Goal: Task Accomplishment & Management: Manage account settings

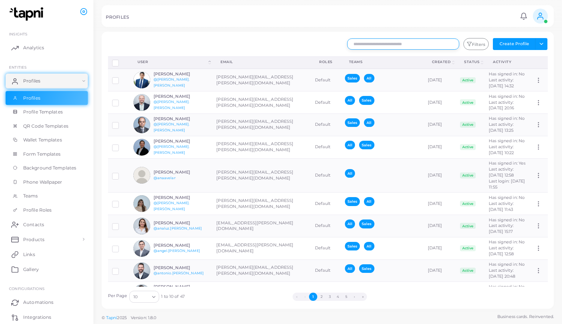
click at [389, 42] on input "text" at bounding box center [403, 43] width 112 height 11
type input "********"
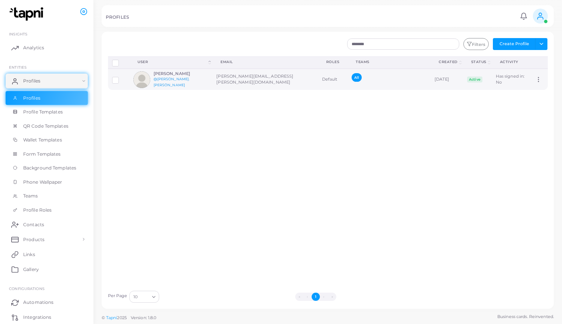
click at [174, 80] on link "@[PERSON_NAME].[PERSON_NAME]" at bounding box center [171, 82] width 36 height 10
click at [111, 80] on td at bounding box center [119, 79] width 22 height 21
click at [121, 77] on label at bounding box center [121, 77] width 0 height 0
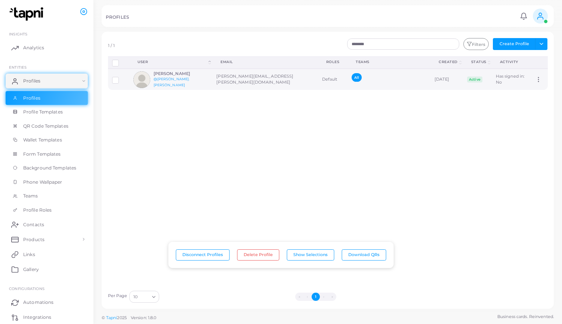
click at [535, 82] on icon at bounding box center [538, 79] width 7 height 7
click at [339, 119] on div "Disconnect Profiles Delete Profile Show Selections Download QRs User (Click to …" at bounding box center [328, 171] width 448 height 230
click at [115, 83] on td at bounding box center [119, 79] width 22 height 21
click at [121, 82] on div at bounding box center [118, 80] width 13 height 6
drag, startPoint x: 188, startPoint y: 80, endPoint x: 172, endPoint y: 80, distance: 15.3
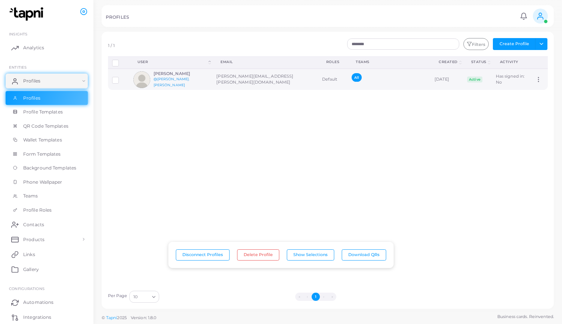
click at [172, 80] on link "@[PERSON_NAME].[PERSON_NAME]" at bounding box center [171, 82] width 36 height 10
click at [121, 77] on label at bounding box center [121, 77] width 0 height 0
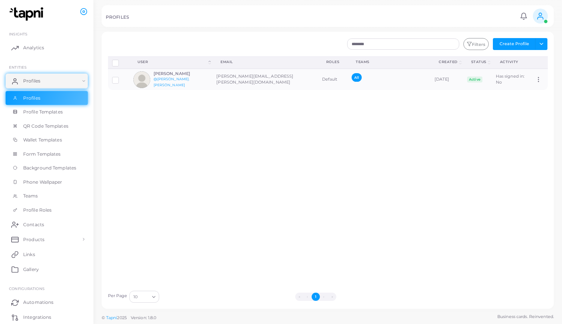
drag, startPoint x: 183, startPoint y: 77, endPoint x: 151, endPoint y: 113, distance: 48.2
click at [144, 113] on div "Disconnect Profiles Delete Profile Show Selections Download QRs User (Click to …" at bounding box center [328, 171] width 448 height 230
click at [535, 80] on icon at bounding box center [538, 79] width 7 height 7
click at [513, 88] on link "Assign Product" at bounding box center [525, 89] width 53 height 10
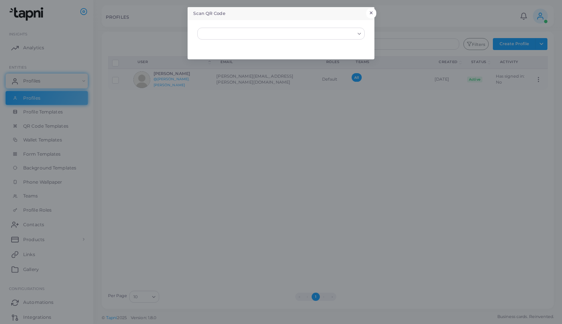
click at [368, 12] on button "×" at bounding box center [371, 13] width 10 height 10
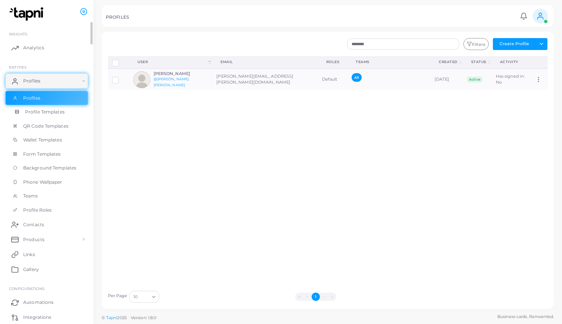
click at [39, 108] on link "Profile Templates" at bounding box center [47, 112] width 82 height 14
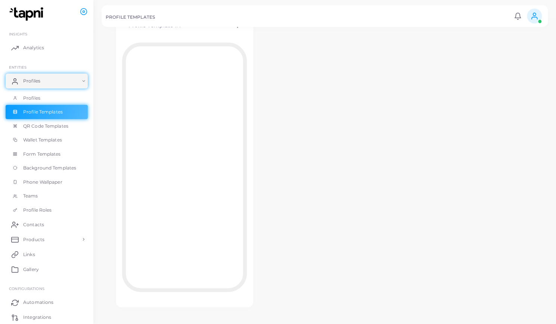
scroll to position [66, 0]
click at [67, 128] on span "QR Code Templates" at bounding box center [47, 126] width 45 height 7
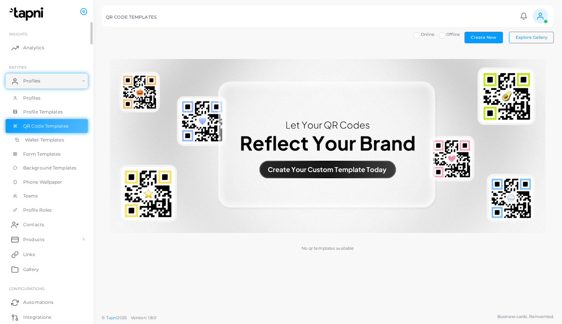
click at [58, 136] on link "Wallet Templates" at bounding box center [47, 140] width 82 height 14
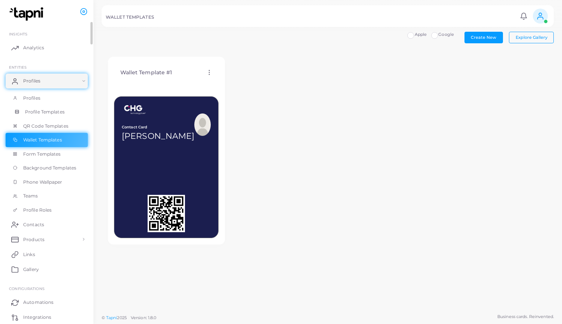
click at [49, 115] on span "Profile Templates" at bounding box center [45, 112] width 40 height 7
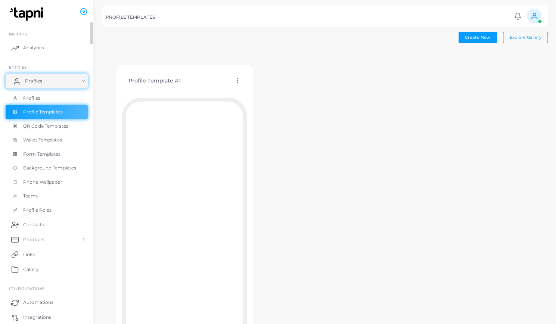
click at [37, 86] on link "Profiles" at bounding box center [47, 81] width 82 height 15
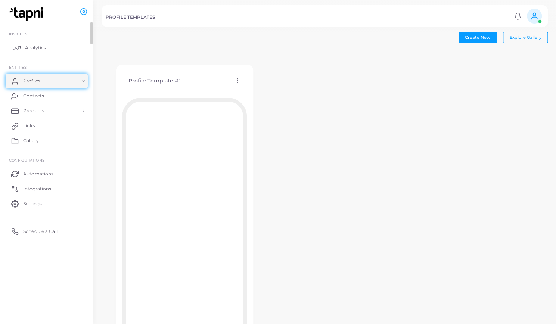
click at [35, 47] on span "Analytics" at bounding box center [35, 47] width 21 height 7
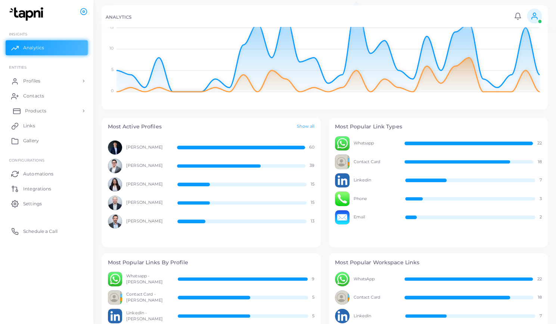
scroll to position [158, 0]
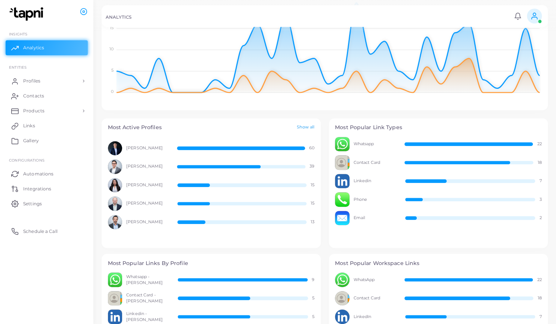
click at [307, 127] on link "Show all" at bounding box center [306, 127] width 18 height 6
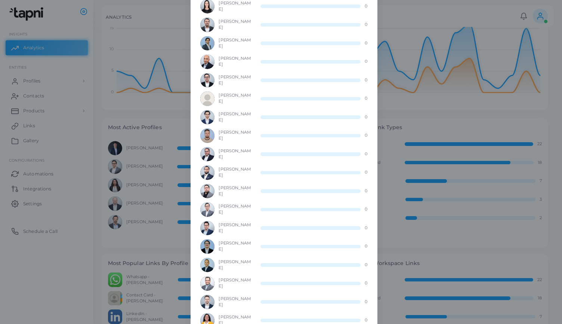
scroll to position [0, 0]
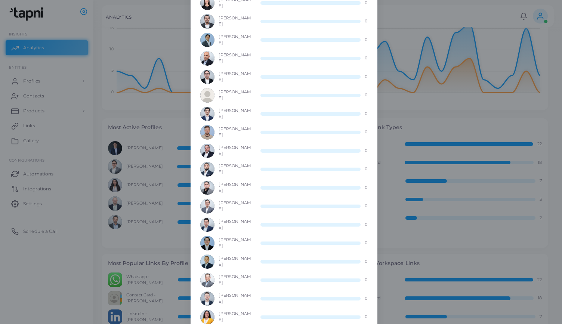
click at [133, 136] on div "Most Active Profiles × [PERSON_NAME] 60 [PERSON_NAME] 39 [PERSON_NAME] 15 [PERS…" at bounding box center [281, 162] width 562 height 324
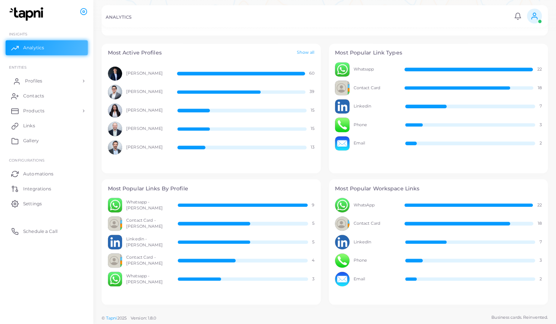
click at [54, 82] on link "Profiles" at bounding box center [47, 81] width 82 height 15
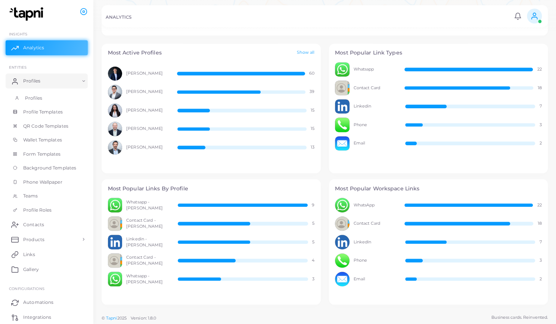
click at [46, 95] on link "Profiles" at bounding box center [47, 98] width 82 height 14
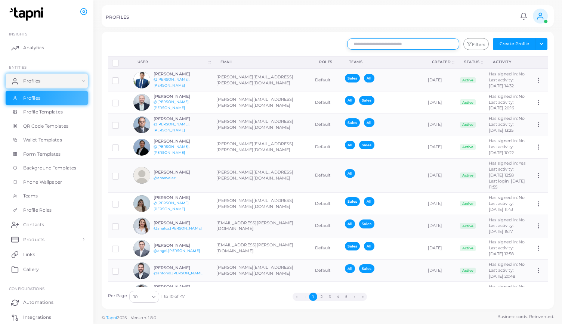
click at [398, 45] on input "text" at bounding box center [403, 43] width 112 height 11
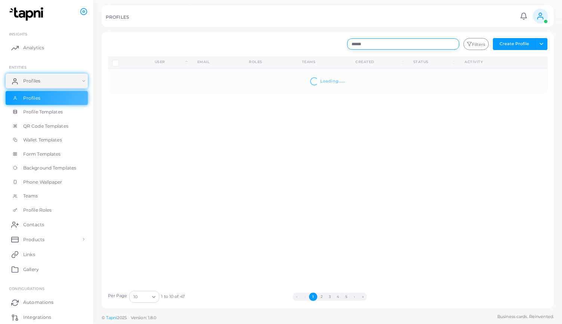
type input "*******"
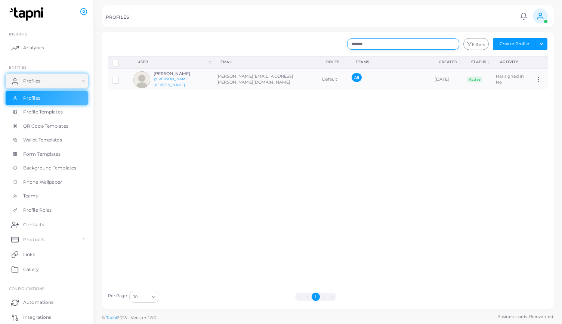
drag, startPoint x: 392, startPoint y: 43, endPoint x: 268, endPoint y: 40, distance: 123.6
click at [268, 40] on div "******* Filters Create Profile Toggle dropdown Import Profiles Invite Profiles …" at bounding box center [364, 44] width 373 height 12
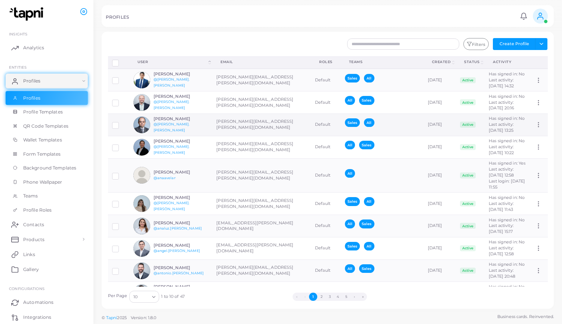
click at [535, 127] on icon at bounding box center [538, 124] width 7 height 7
click at [532, 127] on ul "Assign Product" at bounding box center [524, 136] width 53 height 18
click at [121, 145] on label at bounding box center [121, 145] width 0 height 0
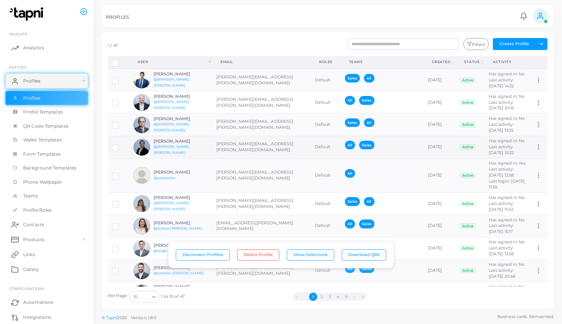
click at [121, 145] on label at bounding box center [121, 145] width 0 height 0
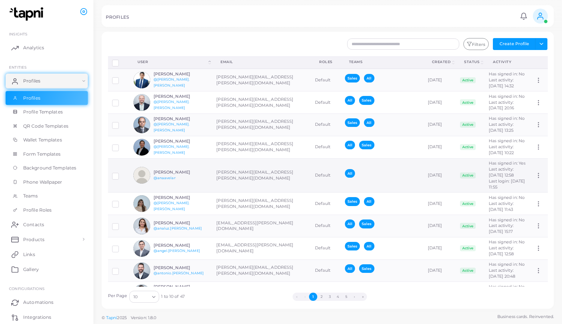
click at [121, 173] on label at bounding box center [121, 173] width 0 height 0
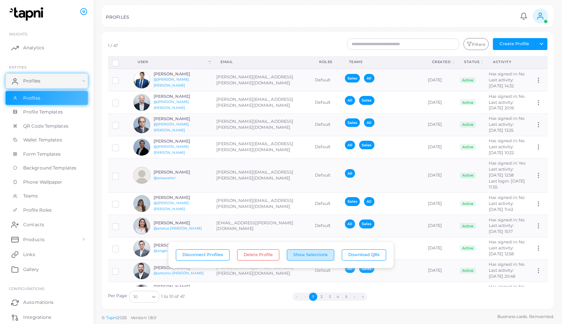
click at [305, 257] on button "Show Selections" at bounding box center [310, 254] width 47 height 11
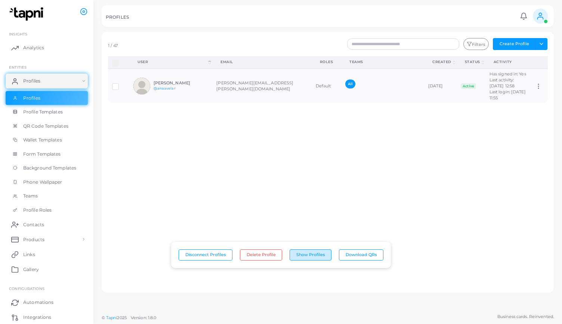
click at [313, 257] on button "Show Profiles" at bounding box center [310, 254] width 42 height 11
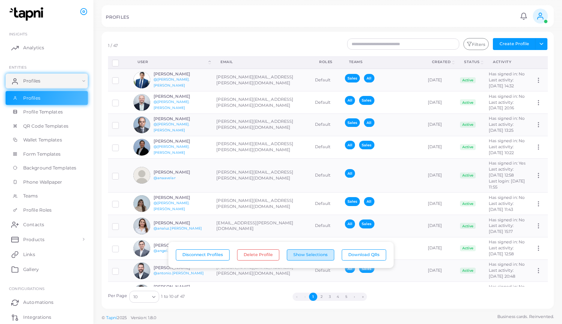
click at [313, 255] on button "Show Selections" at bounding box center [310, 254] width 47 height 11
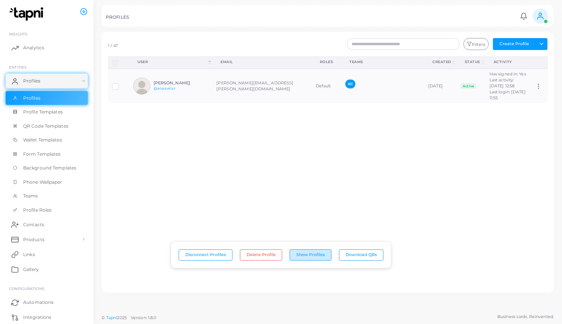
click at [310, 255] on button "Show Profiles" at bounding box center [310, 254] width 42 height 11
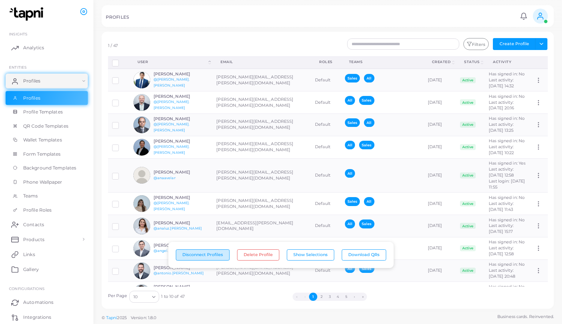
click at [207, 255] on button "Disconnect Profiles" at bounding box center [203, 254] width 54 height 11
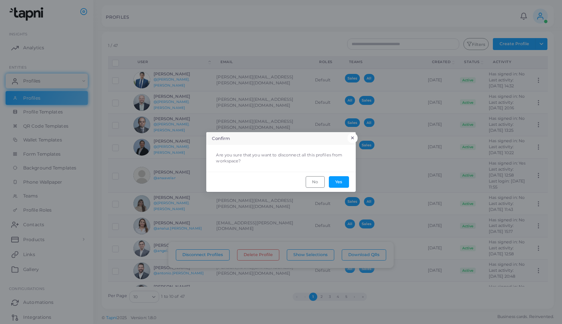
click at [355, 136] on button "×" at bounding box center [352, 138] width 10 height 10
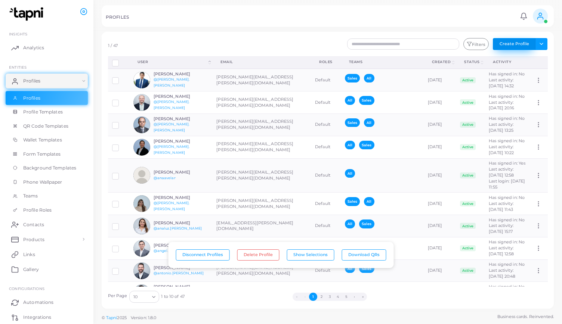
click at [513, 43] on button "Create Profile" at bounding box center [513, 44] width 43 height 12
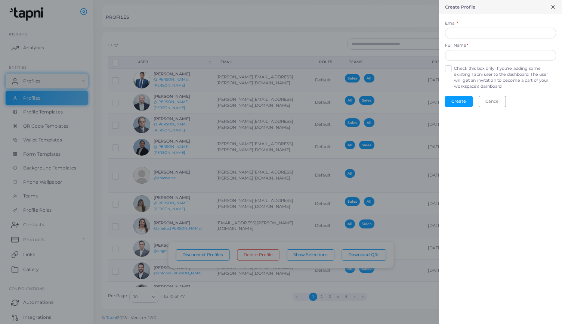
click at [555, 7] on icon at bounding box center [553, 7] width 6 height 6
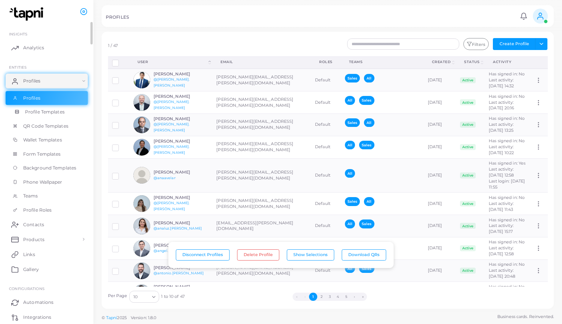
click at [56, 116] on link "Profile Templates" at bounding box center [47, 112] width 82 height 14
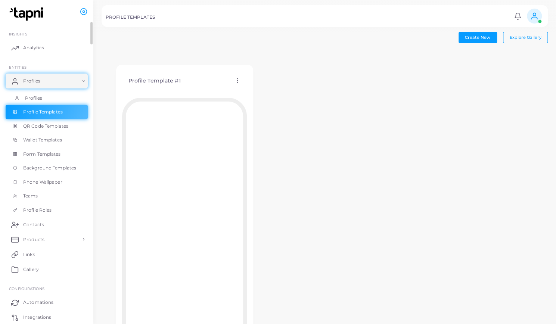
click at [48, 102] on link "Profiles" at bounding box center [47, 98] width 82 height 14
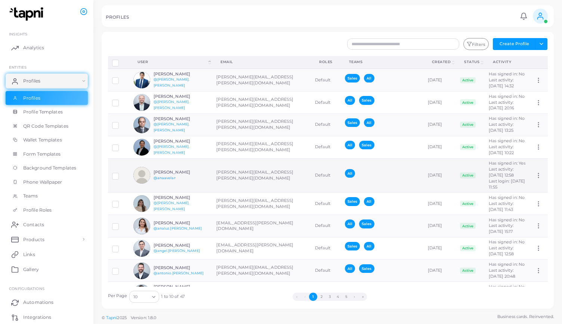
drag, startPoint x: 177, startPoint y: 175, endPoint x: 158, endPoint y: 178, distance: 19.0
click at [158, 178] on link "@anaavelar" at bounding box center [164, 178] width 22 height 4
click at [538, 177] on circle at bounding box center [538, 177] width 1 height 1
click at [526, 185] on span "Assign Product" at bounding box center [529, 186] width 31 height 6
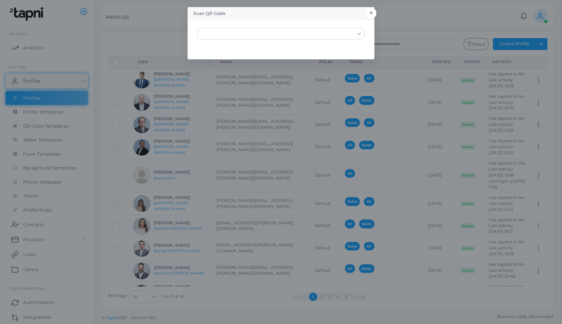
click at [375, 14] on button "×" at bounding box center [371, 13] width 10 height 10
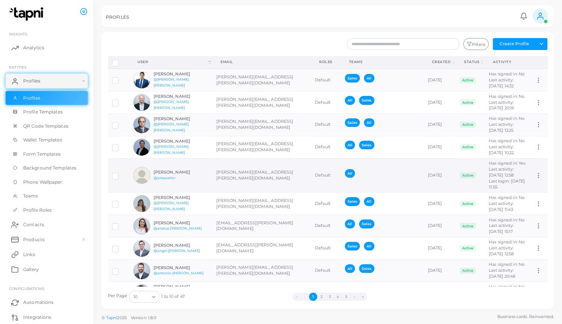
drag, startPoint x: 329, startPoint y: 172, endPoint x: 114, endPoint y: 176, distance: 214.7
click at [121, 173] on label at bounding box center [121, 173] width 0 height 0
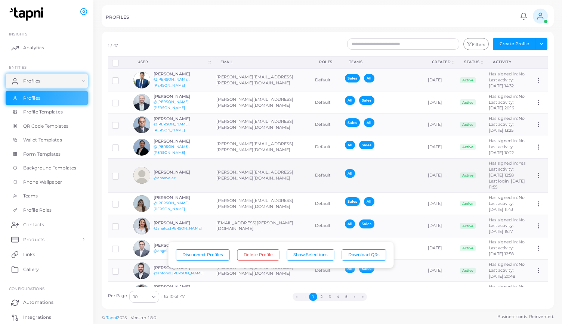
click at [121, 173] on label at bounding box center [121, 173] width 0 height 0
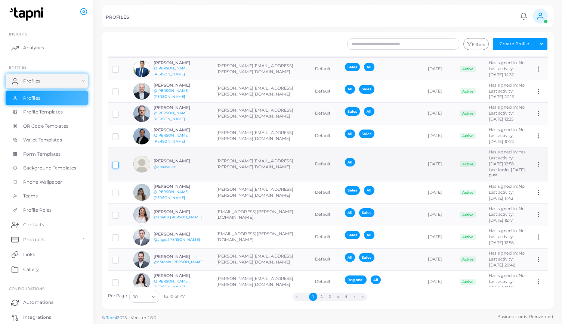
scroll to position [20, 0]
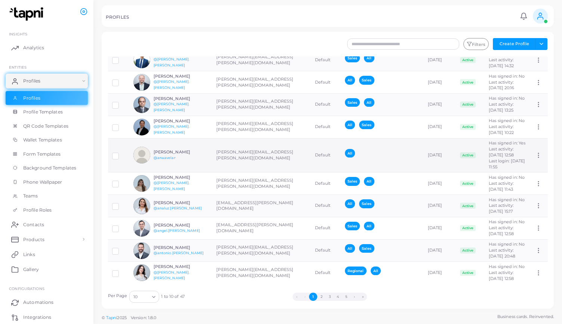
click at [535, 154] on icon at bounding box center [538, 155] width 7 height 7
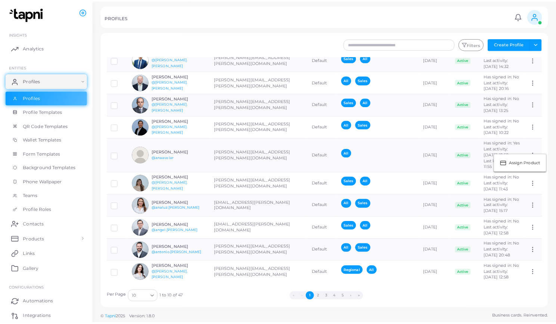
scroll to position [0, 0]
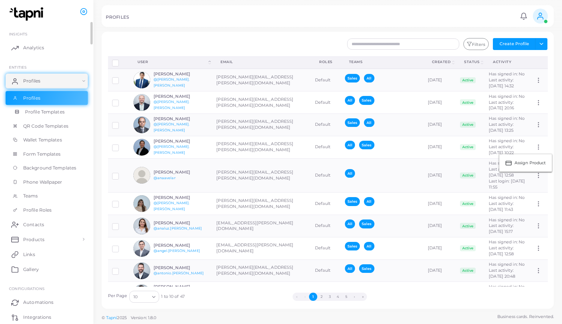
click at [39, 112] on span "Profile Templates" at bounding box center [45, 112] width 40 height 7
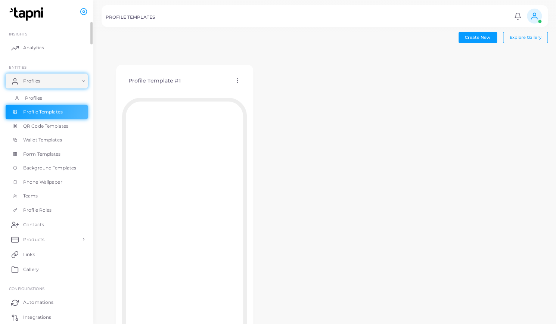
click at [40, 98] on span "Profiles" at bounding box center [33, 98] width 17 height 7
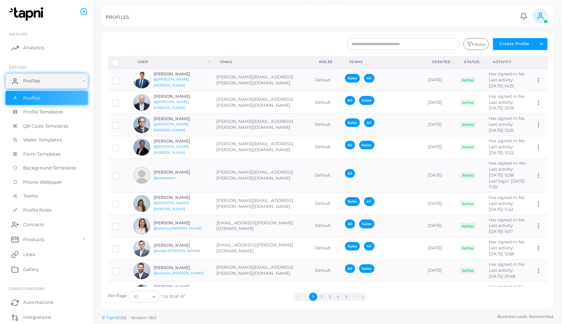
click at [323, 294] on button "2" at bounding box center [321, 297] width 8 height 8
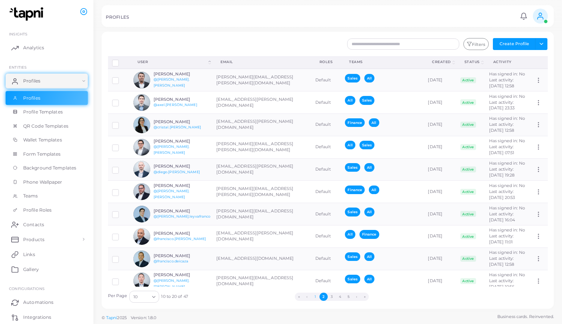
click at [314, 298] on button "1" at bounding box center [315, 297] width 8 height 8
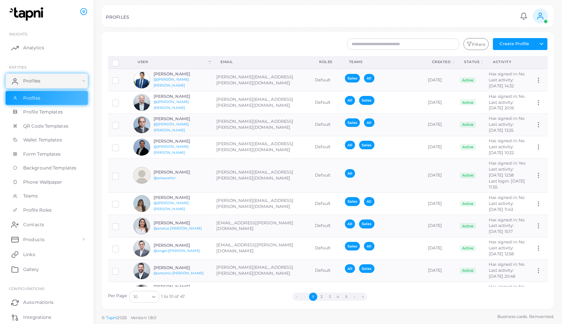
drag, startPoint x: 544, startPoint y: 100, endPoint x: 543, endPoint y: 138, distance: 37.7
click at [543, 138] on div "Disconnect Profiles Delete Profile Show Selections Download QRs User (Click to …" at bounding box center [328, 171] width 448 height 230
click at [535, 174] on icon at bounding box center [538, 175] width 7 height 7
click at [531, 175] on ul "Assign Product" at bounding box center [524, 183] width 53 height 18
click at [229, 22] on div "PROFILES Notifications 0 New Mark All As Read [PERSON_NAME] ([PERSON_NAME][EMAI…" at bounding box center [328, 16] width 452 height 22
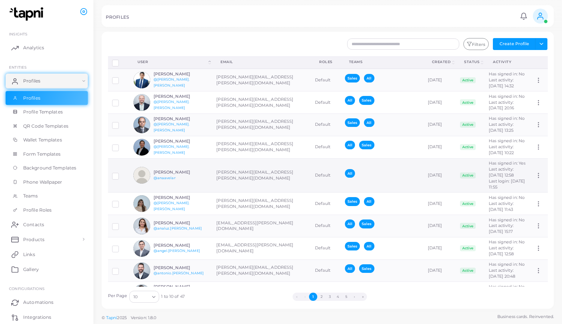
click at [121, 173] on label at bounding box center [121, 173] width 0 height 0
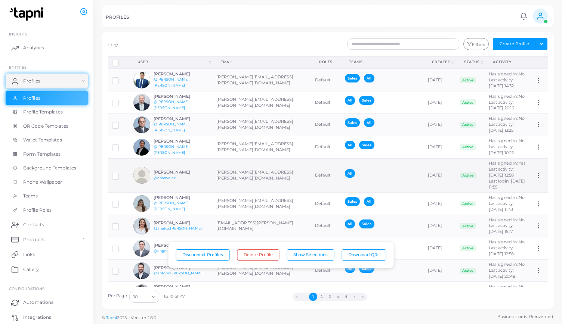
click at [121, 173] on label at bounding box center [121, 173] width 0 height 0
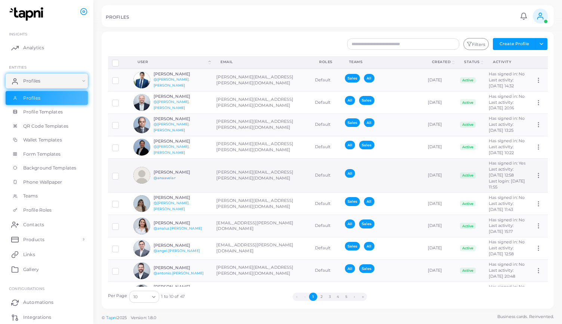
click at [163, 177] on link "@anaavelar" at bounding box center [164, 178] width 22 height 4
click at [121, 173] on label at bounding box center [121, 173] width 0 height 0
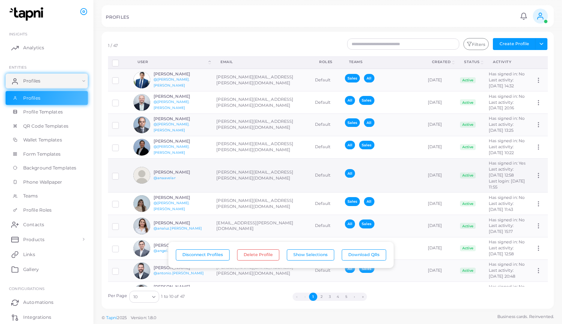
click at [121, 173] on label at bounding box center [121, 173] width 0 height 0
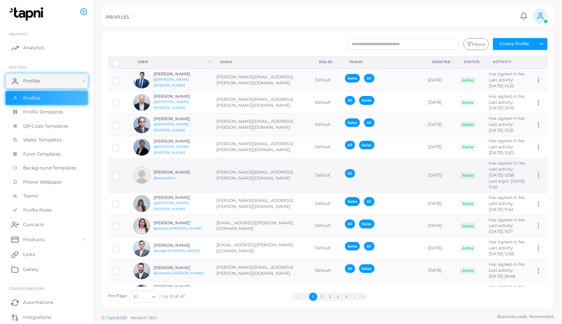
click at [236, 175] on td "[PERSON_NAME][EMAIL_ADDRESS][PERSON_NAME][DOMAIN_NAME]" at bounding box center [261, 175] width 99 height 34
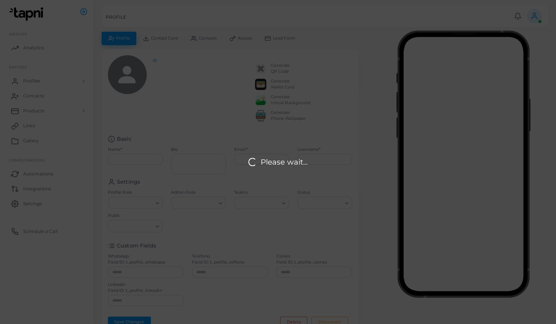
type input "**********"
type textarea "**********"
type input "**********"
type input "*********"
type input "**********"
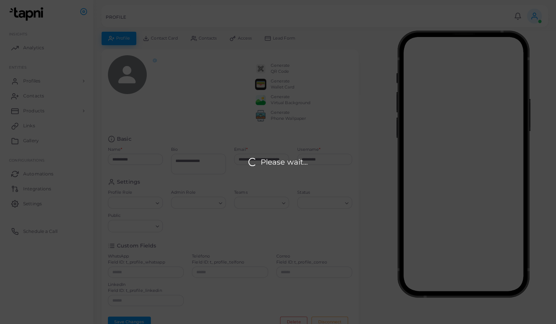
type input "**********"
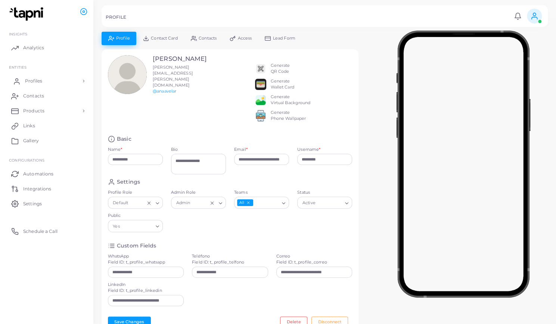
click at [40, 80] on span "Profiles" at bounding box center [33, 81] width 17 height 7
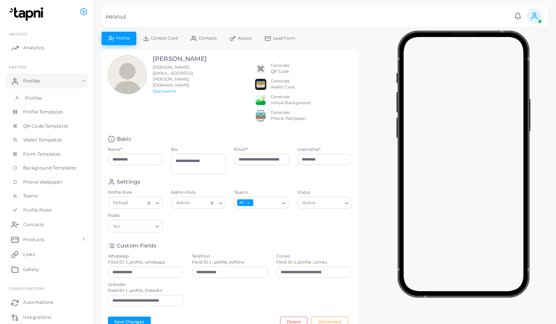
click at [41, 103] on link "Profiles" at bounding box center [47, 98] width 82 height 14
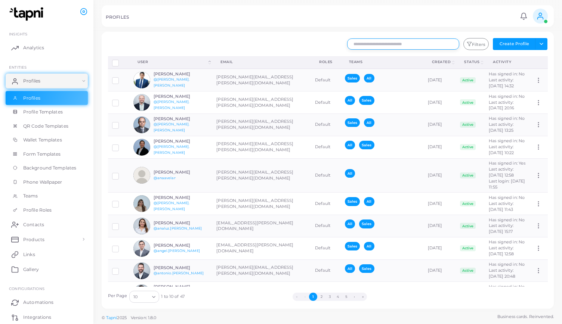
click at [369, 45] on input "text" at bounding box center [403, 43] width 112 height 11
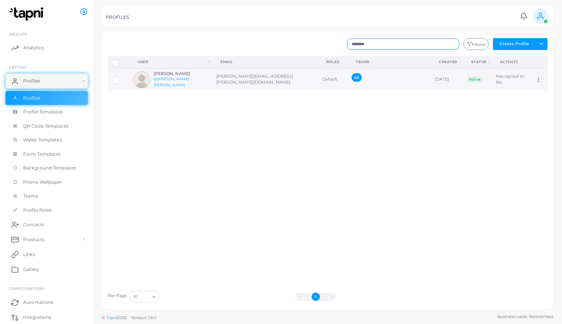
type input "********"
click at [234, 82] on td "[PERSON_NAME][EMAIL_ADDRESS][PERSON_NAME][DOMAIN_NAME]" at bounding box center [264, 79] width 105 height 21
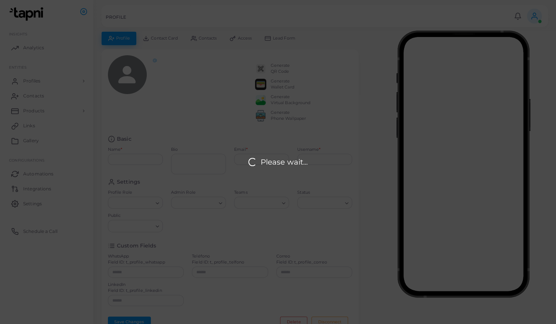
type input "**********"
type textarea "**********"
type input "**********"
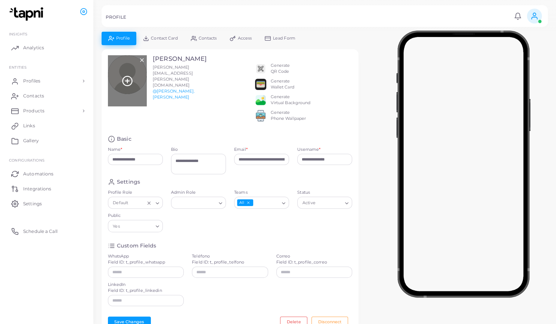
click at [132, 80] on div at bounding box center [127, 80] width 39 height 51
click at [124, 75] on icon at bounding box center [127, 80] width 11 height 11
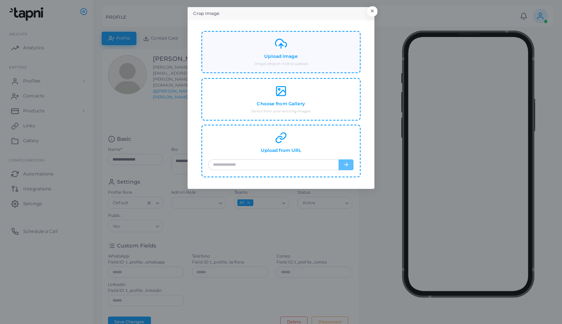
click at [272, 50] on div "Upload Image Drag & drop or click to upload" at bounding box center [280, 52] width 145 height 29
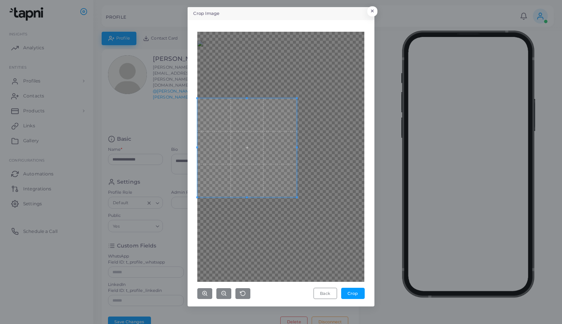
click at [280, 82] on div at bounding box center [280, 157] width 167 height 250
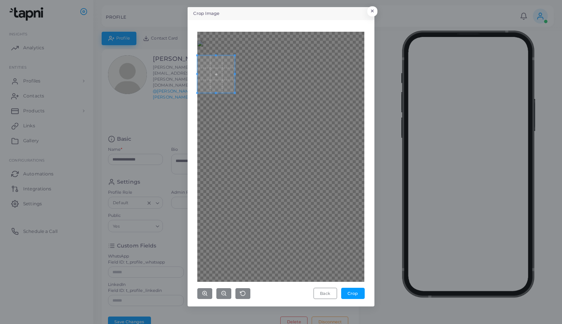
click at [237, 150] on div at bounding box center [280, 157] width 167 height 250
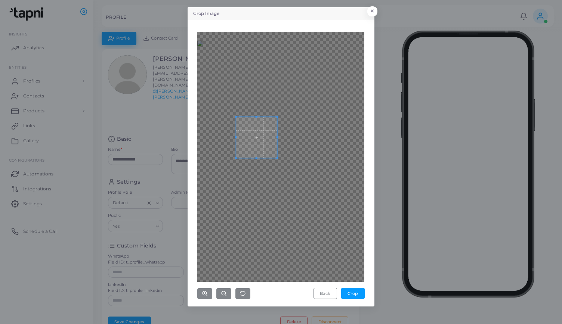
click at [237, 148] on div at bounding box center [280, 157] width 167 height 250
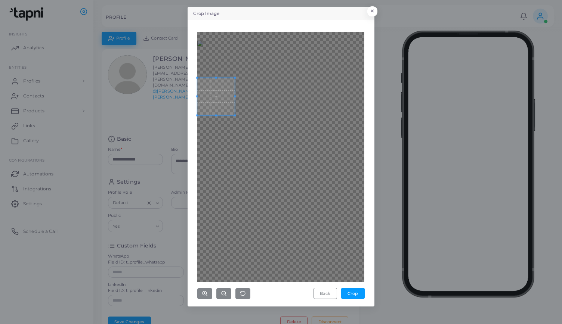
click at [283, 200] on div at bounding box center [280, 157] width 167 height 250
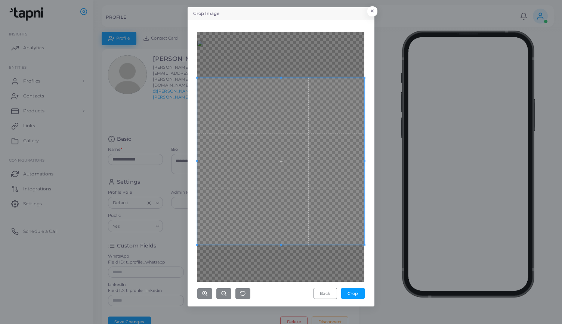
click at [394, 284] on div "Crop Image × Back Crop" at bounding box center [281, 162] width 562 height 324
click at [331, 221] on span at bounding box center [280, 159] width 167 height 167
click at [224, 295] on icon "button" at bounding box center [224, 293] width 6 height 6
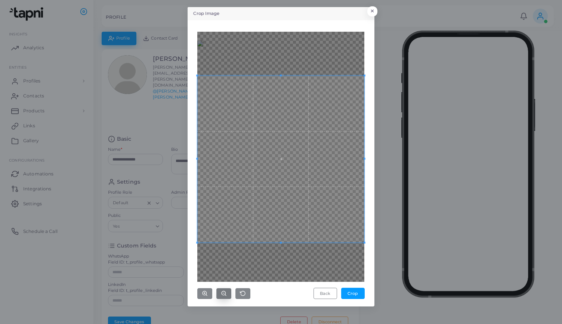
click at [224, 295] on icon "button" at bounding box center [224, 293] width 6 height 6
click at [223, 295] on icon "button" at bounding box center [224, 293] width 6 height 6
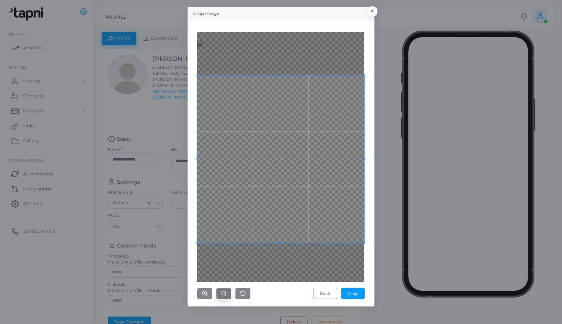
click at [223, 295] on icon "button" at bounding box center [224, 293] width 6 height 6
click at [324, 238] on span at bounding box center [280, 160] width 167 height 167
click at [354, 294] on button "Crop" at bounding box center [353, 293] width 24 height 11
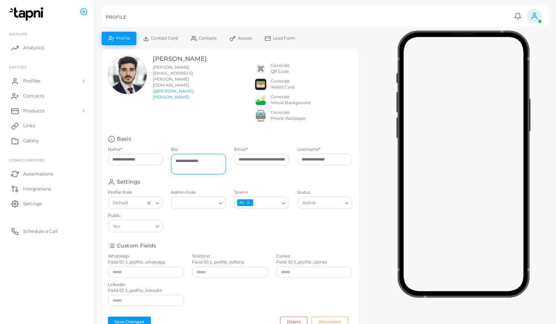
drag, startPoint x: 186, startPoint y: 165, endPoint x: 223, endPoint y: 167, distance: 37.4
click at [223, 167] on textarea "**********" at bounding box center [198, 164] width 55 height 21
type textarea "*****"
click at [211, 121] on div "[PERSON_NAME] [PERSON_NAME][EMAIL_ADDRESS][PERSON_NAME][DOMAIN_NAME] @[PERSON_N…" at bounding box center [230, 92] width 253 height 74
click at [275, 202] on div "All" at bounding box center [256, 203] width 45 height 10
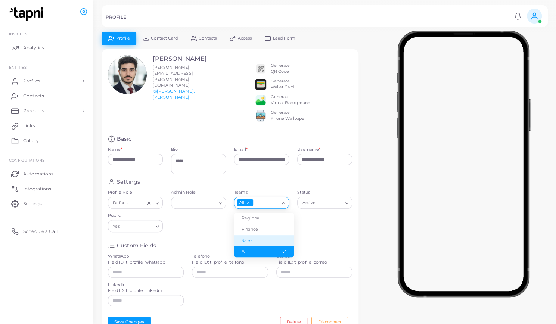
click at [252, 243] on li "Sales" at bounding box center [264, 240] width 60 height 11
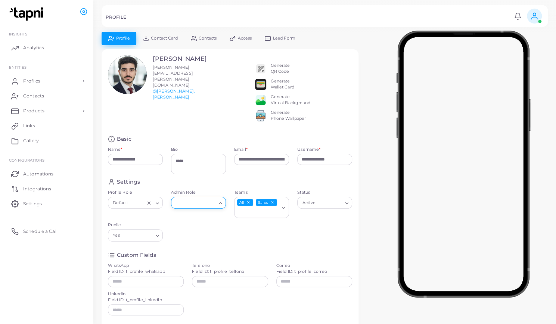
click at [205, 203] on div "Search for option" at bounding box center [195, 203] width 43 height 10
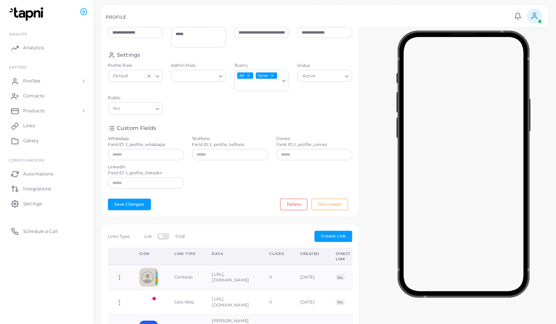
scroll to position [149, 0]
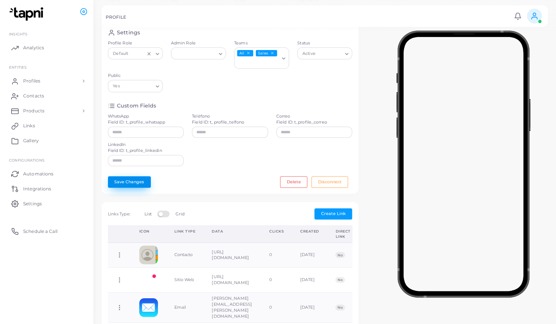
click at [125, 187] on button "Save Changes" at bounding box center [129, 181] width 43 height 11
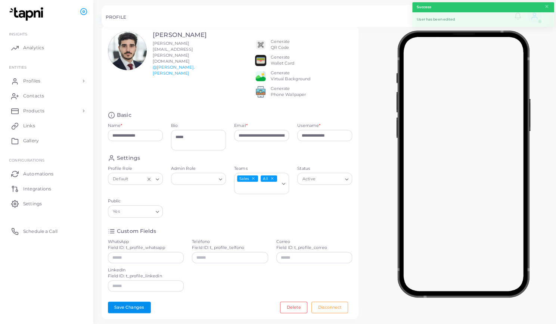
scroll to position [0, 0]
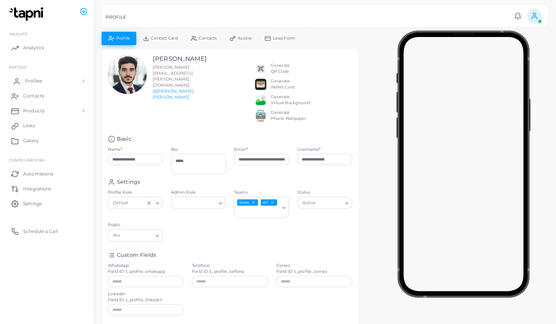
click at [33, 78] on span "Profiles" at bounding box center [33, 81] width 17 height 7
